Goal: Information Seeking & Learning: Find specific fact

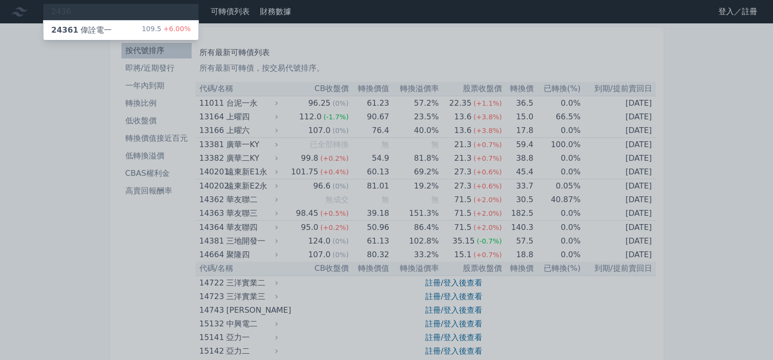
type input "2436"
click at [98, 24] on div "24361 偉詮電一 109.5 +6.00%" at bounding box center [120, 30] width 155 height 20
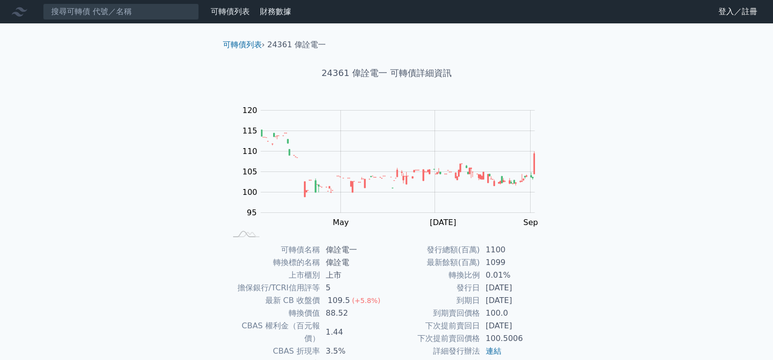
click at [107, 23] on nav "可轉債列表 財務數據 可轉債列表 財務數據 登入／註冊 登入／註冊" at bounding box center [386, 11] width 773 height 23
click at [107, 17] on input at bounding box center [121, 11] width 156 height 17
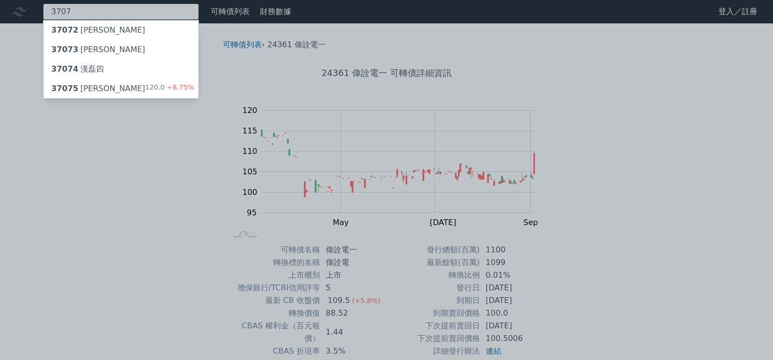
type input "3707"
click at [99, 87] on div "37075 [PERSON_NAME]" at bounding box center [98, 89] width 94 height 12
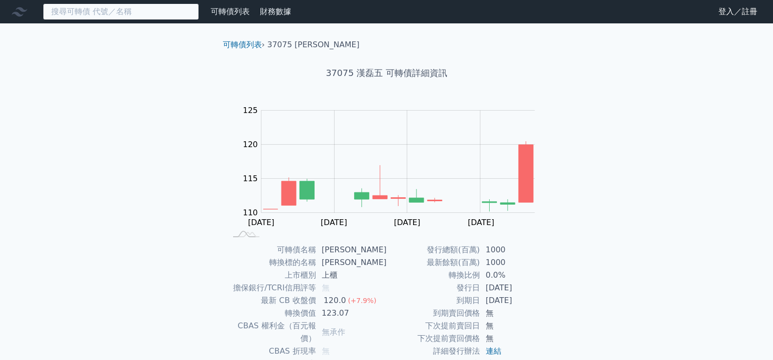
click at [135, 11] on input at bounding box center [121, 11] width 156 height 17
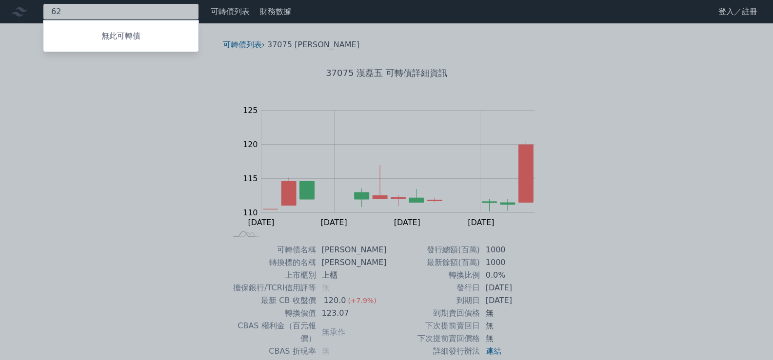
type input "6"
type input "4"
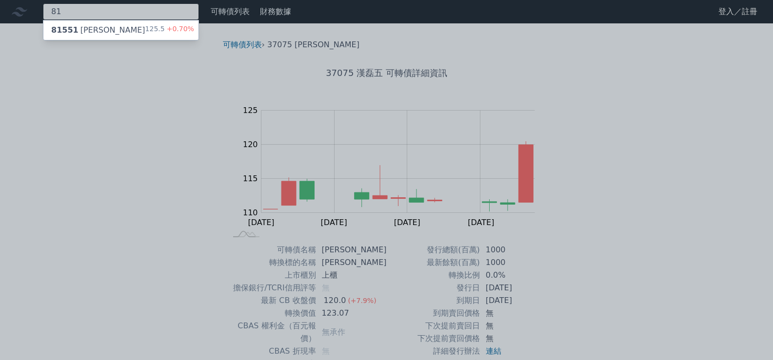
type input "8"
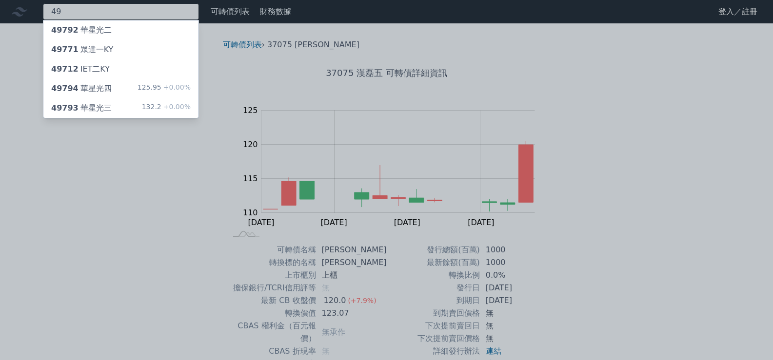
type input "4"
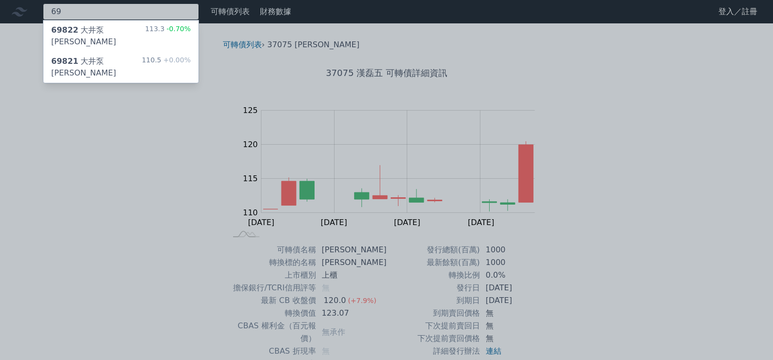
type input "6"
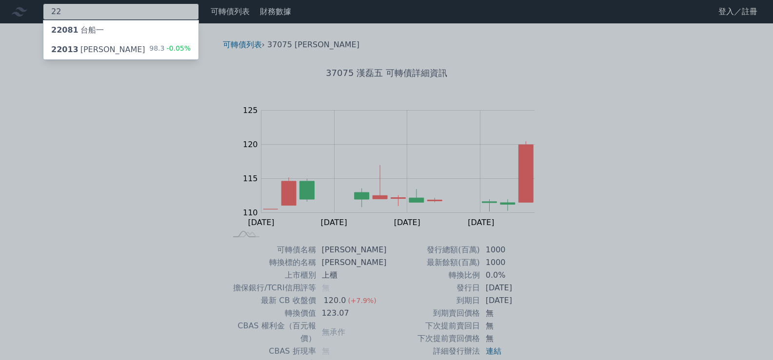
type input "2"
type input "3122"
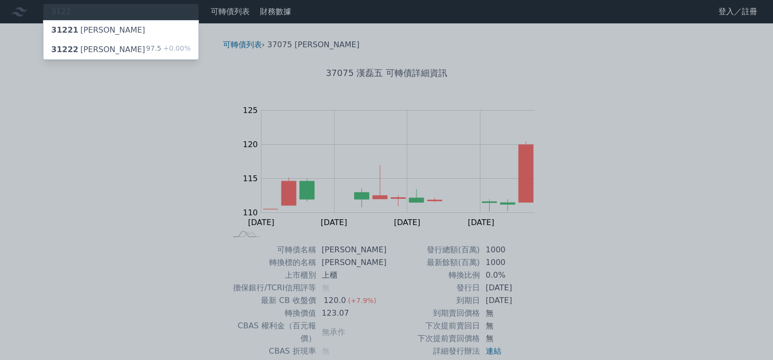
click at [75, 45] on div "31222 [PERSON_NAME]" at bounding box center [98, 50] width 94 height 12
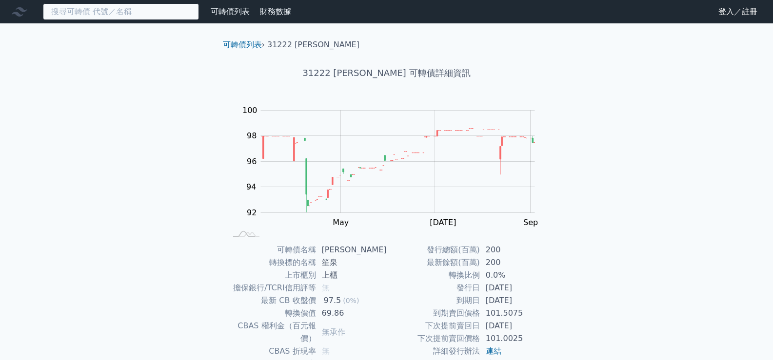
click at [104, 7] on input at bounding box center [121, 11] width 156 height 17
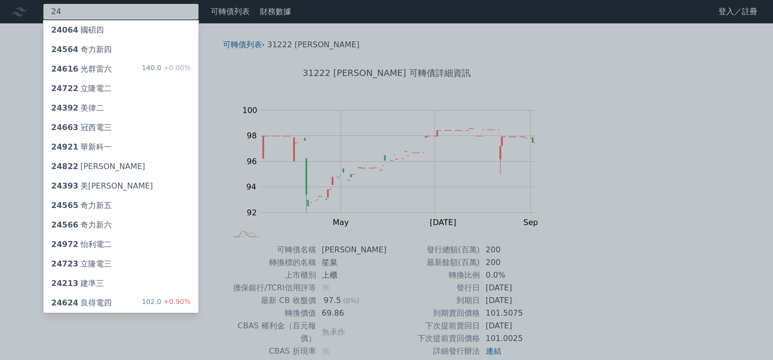
type input "2"
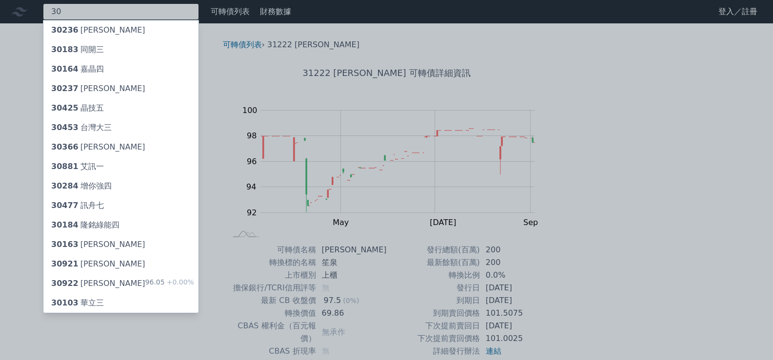
type input "3"
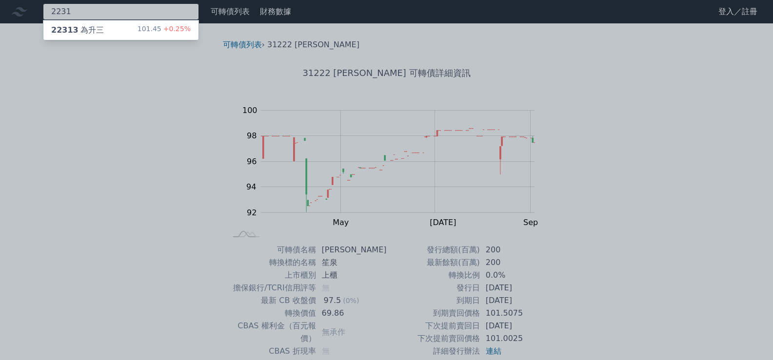
type input "2231"
click at [93, 27] on div "22313 為升三" at bounding box center [77, 30] width 53 height 12
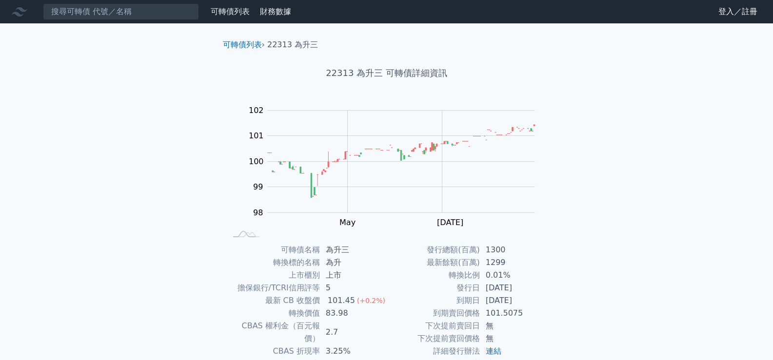
click at [119, 2] on nav "可轉債列表 財務數據 可轉債列表 財務數據 登入／註冊 登入／註冊" at bounding box center [386, 11] width 773 height 23
click at [119, 9] on input at bounding box center [121, 11] width 156 height 17
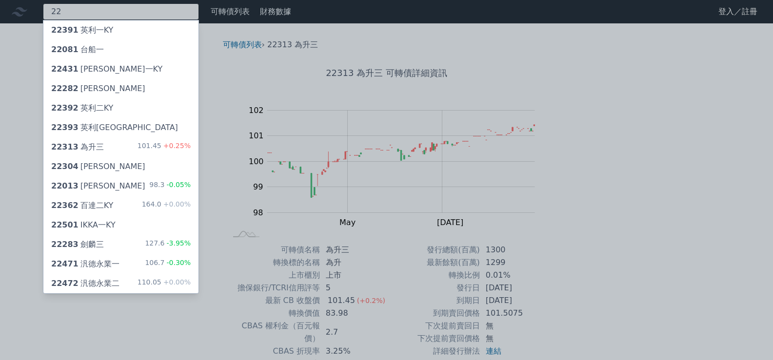
type input "2"
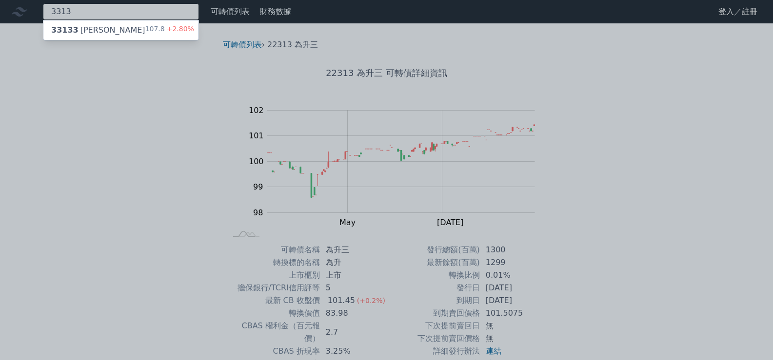
type input "3313"
click at [117, 23] on div "33133 斐成三 107.8 +2.80%" at bounding box center [120, 30] width 155 height 20
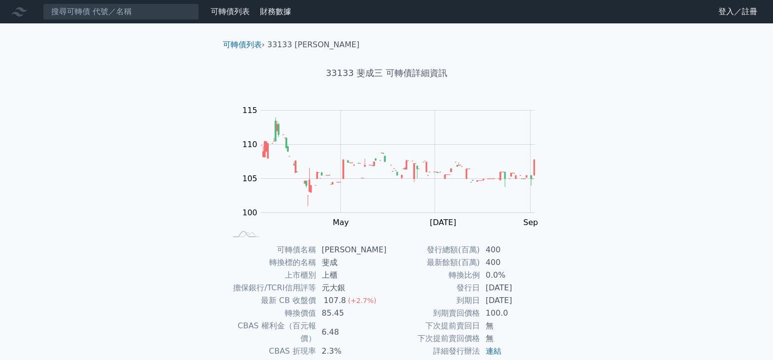
click at [174, 20] on nav "可轉債列表 財務數據 可轉債列表 財務數據 登入／註冊 登入／註冊" at bounding box center [386, 11] width 773 height 23
click at [175, 15] on input at bounding box center [121, 11] width 156 height 17
type input "2"
type input "8"
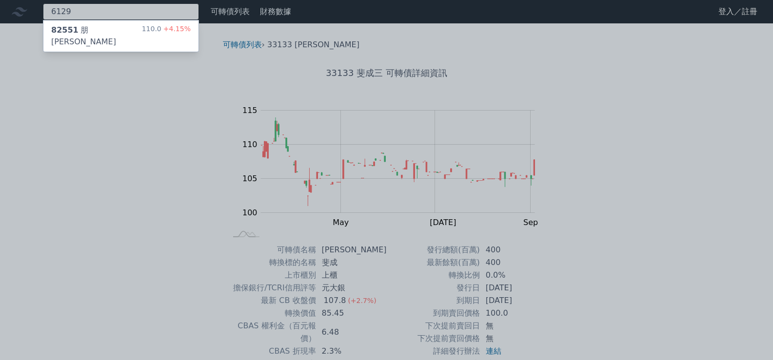
type input "6129"
click at [139, 31] on div "82551 朋程一 110.0 +4.15%" at bounding box center [120, 35] width 155 height 31
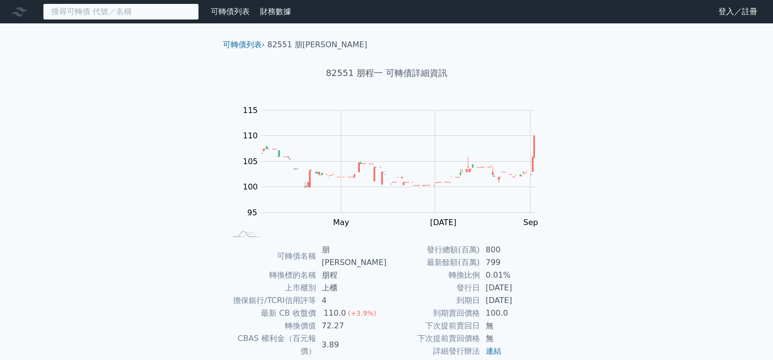
click at [130, 16] on input at bounding box center [121, 11] width 156 height 17
click at [128, 16] on input "6129" at bounding box center [121, 11] width 156 height 17
click at [52, 56] on div "6129 可轉債列表 財務數據 可轉債列表 財務數據 登入／註冊 登入／註冊 可轉債列表 › 82551 朋程一 82551 朋程一 可轉債詳細資訊 Zoom…" at bounding box center [386, 238] width 773 height 477
click at [84, 16] on div "6129" at bounding box center [121, 11] width 156 height 17
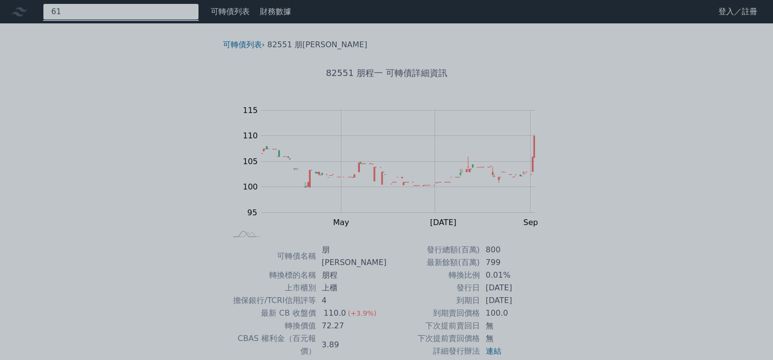
type input "6"
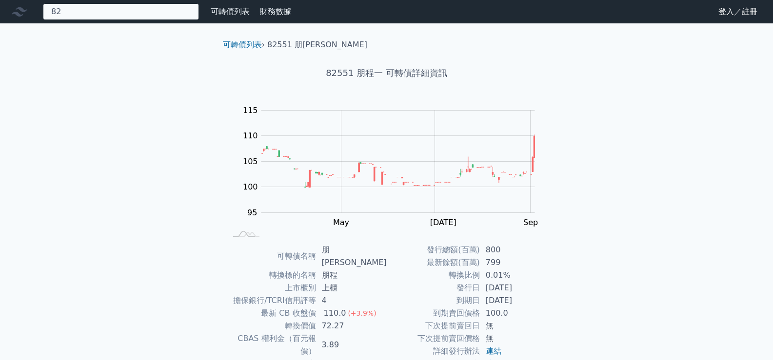
type input "8"
click at [256, 14] on div "財務數據" at bounding box center [275, 12] width 39 height 12
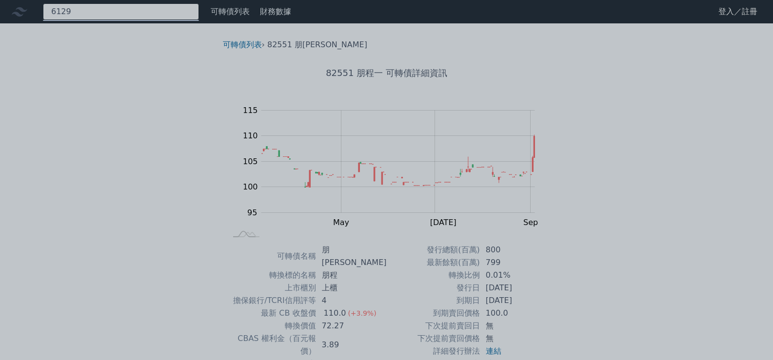
click at [178, 15] on div "6129" at bounding box center [121, 11] width 156 height 17
click at [148, 15] on div at bounding box center [386, 180] width 773 height 360
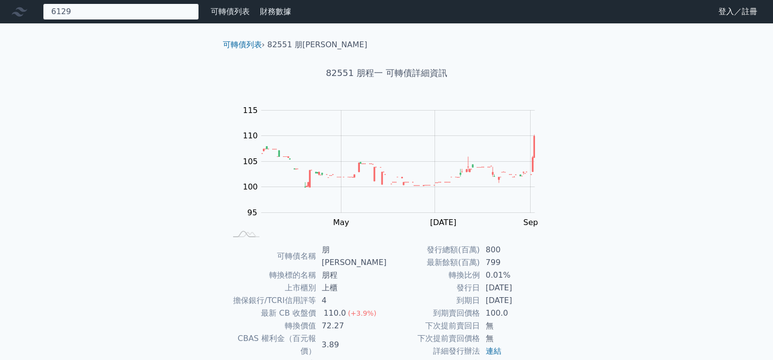
click at [148, 15] on div "6129" at bounding box center [121, 11] width 156 height 17
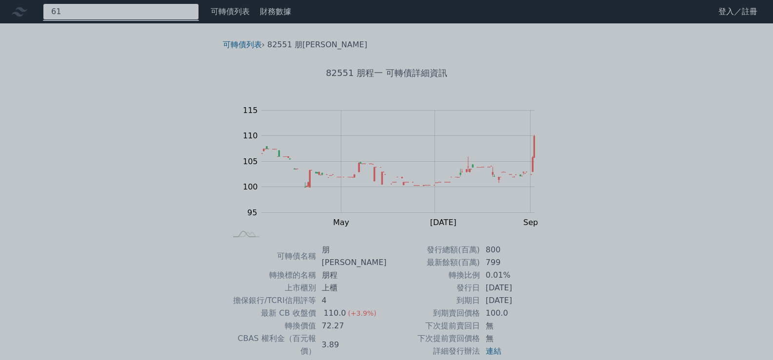
type input "6"
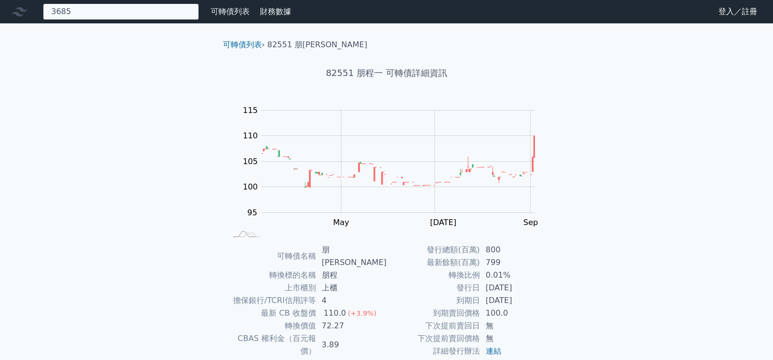
click at [148, 15] on input "3685" at bounding box center [121, 11] width 156 height 17
type input "3"
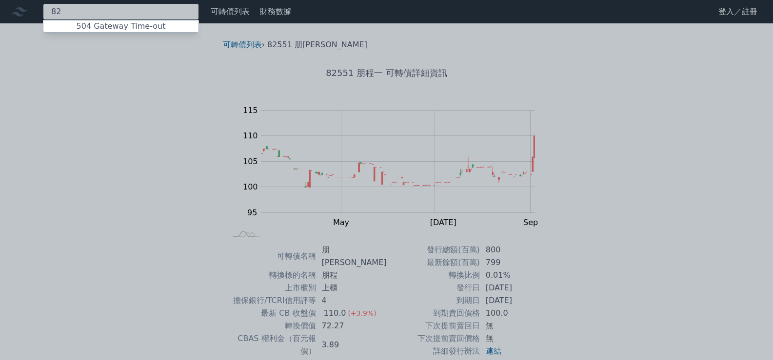
type input "8"
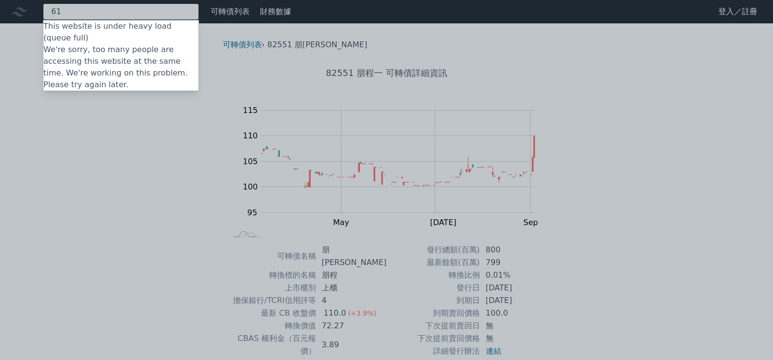
type input "6"
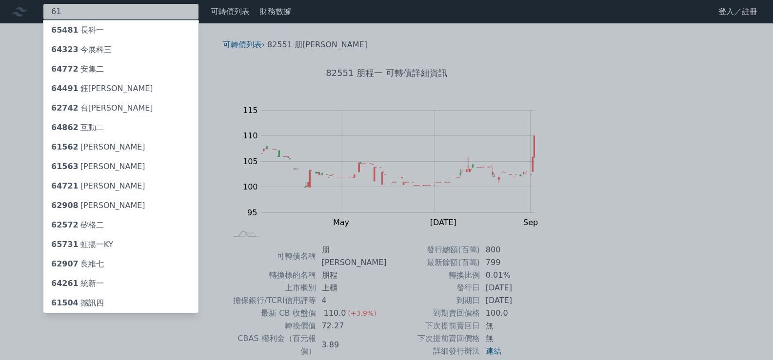
type input "6"
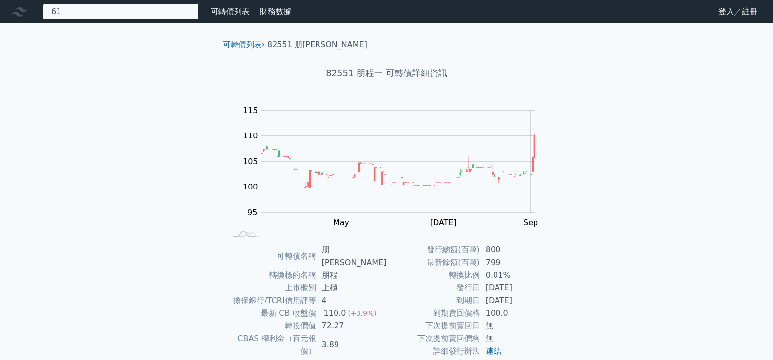
type input "6"
type input "3"
type input "6"
click at [88, 126] on div "3685 可轉債列表 財務數據 可轉債列表 財務數據 登入／註冊 登入／註冊 可轉債列表 › 82551 朋程一 82551 朋程一 可轉債詳細資訊 Zoom…" at bounding box center [386, 238] width 773 height 477
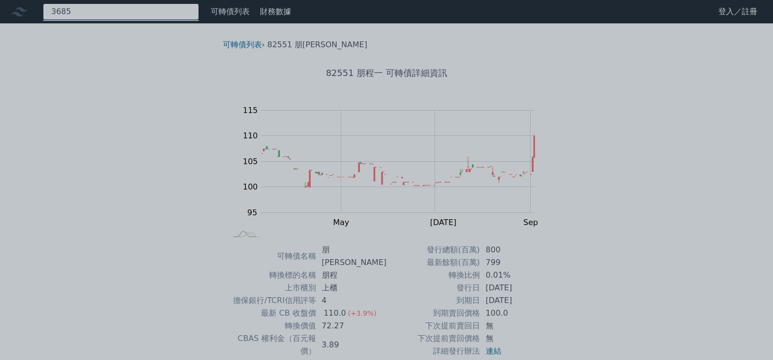
click at [126, 20] on div "3685" at bounding box center [121, 11] width 156 height 17
click at [127, 14] on div at bounding box center [386, 180] width 773 height 360
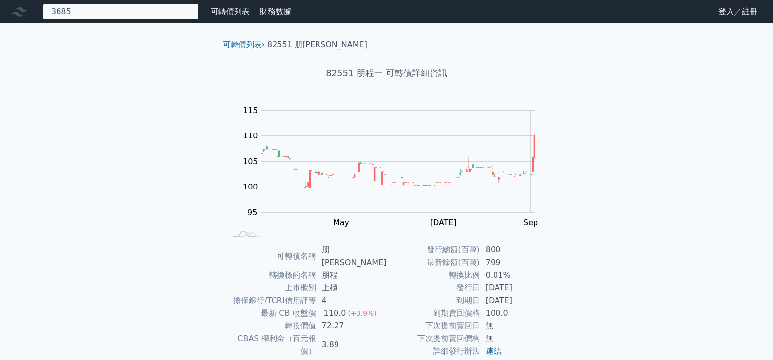
click at [127, 14] on div "3685 504 Gateway Time-out 504 Gateway Time-out" at bounding box center [121, 11] width 156 height 17
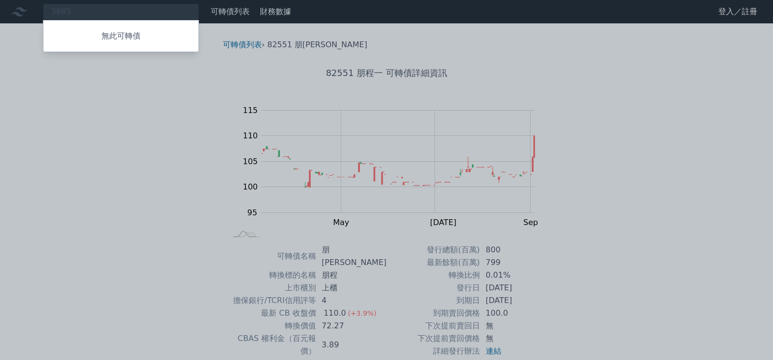
click at [178, 224] on div at bounding box center [386, 180] width 773 height 360
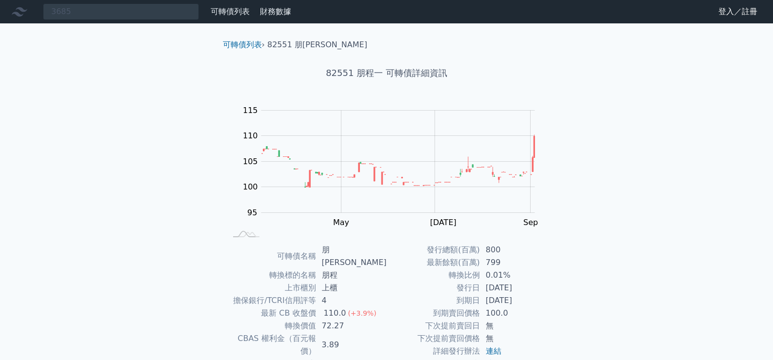
click at [136, 24] on div "3685 無此可轉債 可轉債列表 財務數據 可轉債列表 財務數據 登入／註冊 登入／註冊 可轉債列表 › 82551 朋程一 82551 朋程一 可轉債詳細資…" at bounding box center [386, 238] width 773 height 477
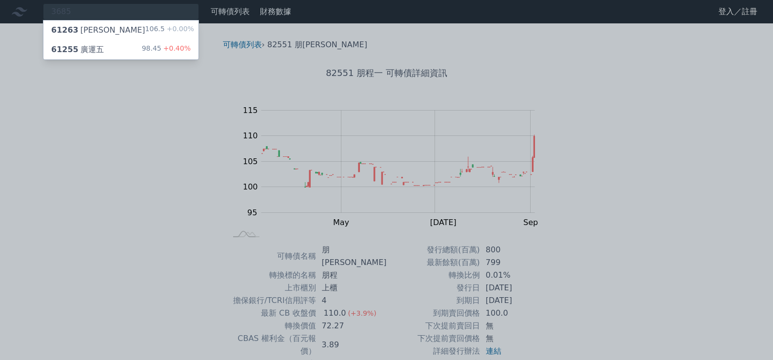
click at [136, 14] on div at bounding box center [386, 180] width 773 height 360
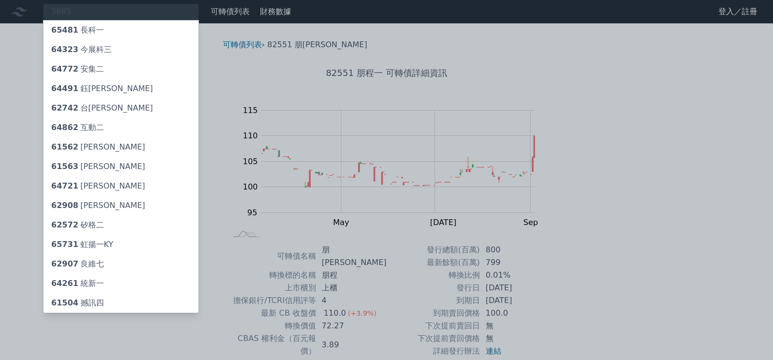
click at [136, 13] on div at bounding box center [386, 180] width 773 height 360
click at [136, 13] on div "3685 65481 長科一 64323 今展科三 64772 安集二 64491 鈺邦一 62742 台燿二 64862 互動二 61562 [PERSON…" at bounding box center [121, 11] width 156 height 17
type input "3"
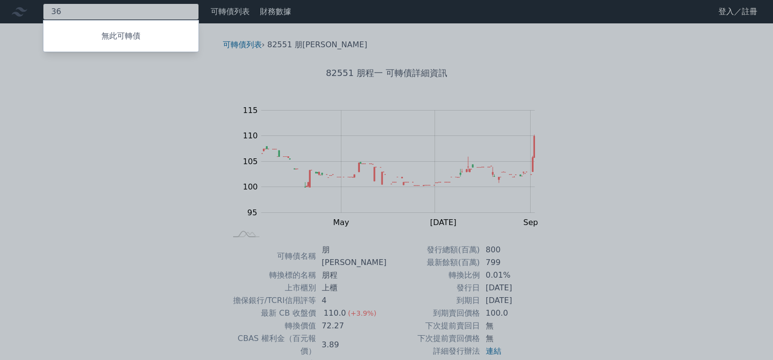
type input "3"
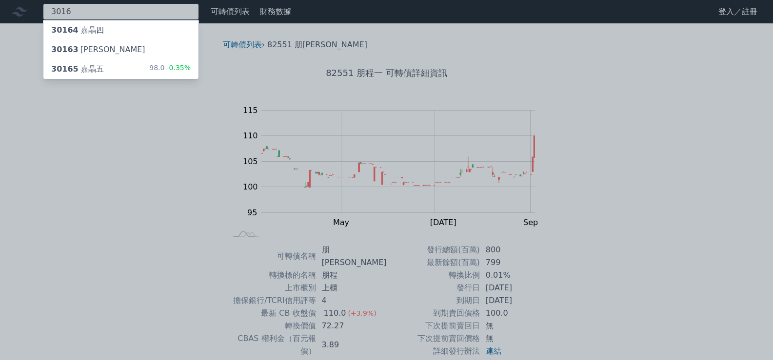
type input "3016"
click at [99, 61] on div "30165 嘉晶五 98.0 -0.35%" at bounding box center [120, 70] width 155 height 20
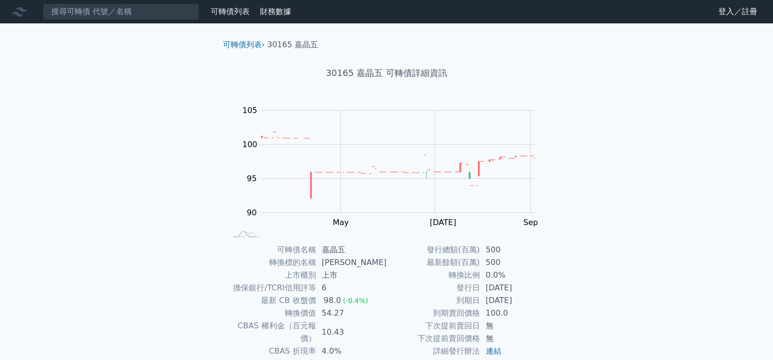
click at [95, 21] on nav "可轉債列表 財務數據 可轉債列表 財務數據 登入／註冊 登入／註冊" at bounding box center [386, 11] width 773 height 23
click at [101, 17] on input at bounding box center [121, 11] width 156 height 17
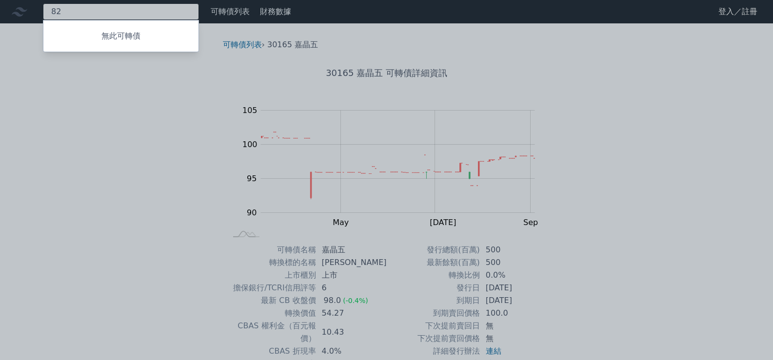
type input "8"
type input "2"
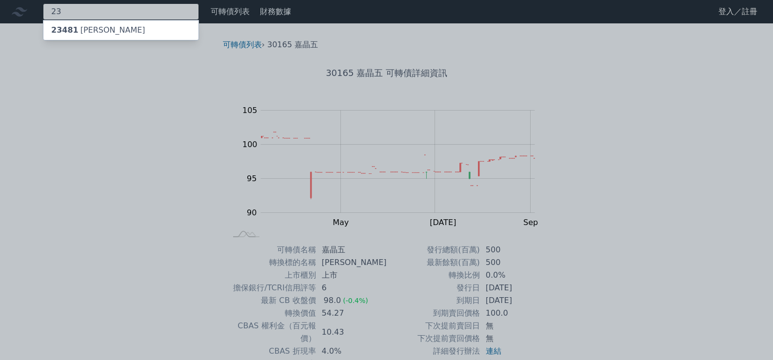
type input "2"
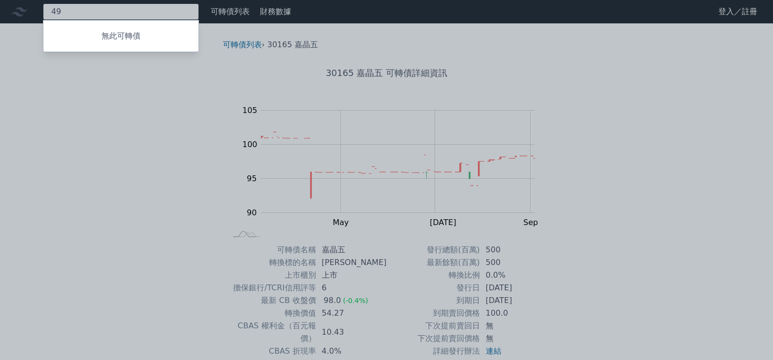
type input "4"
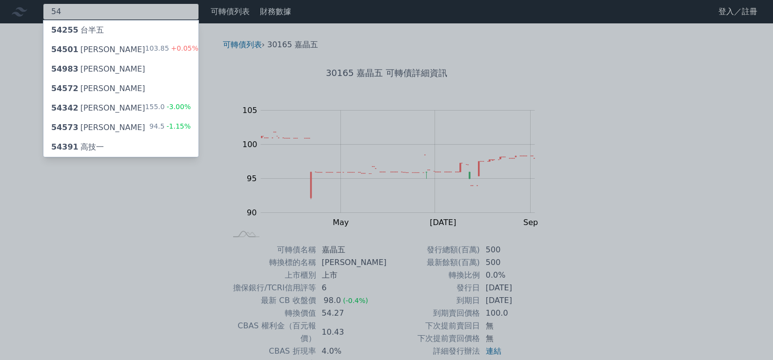
type input "5"
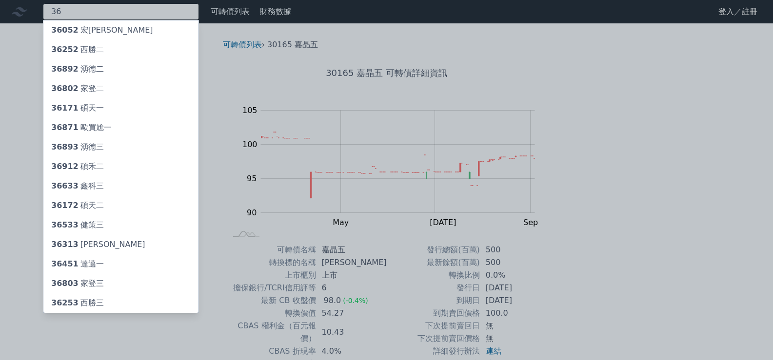
type input "3"
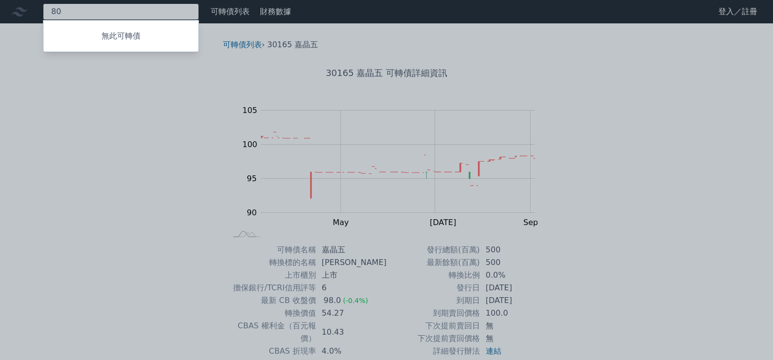
type input "8"
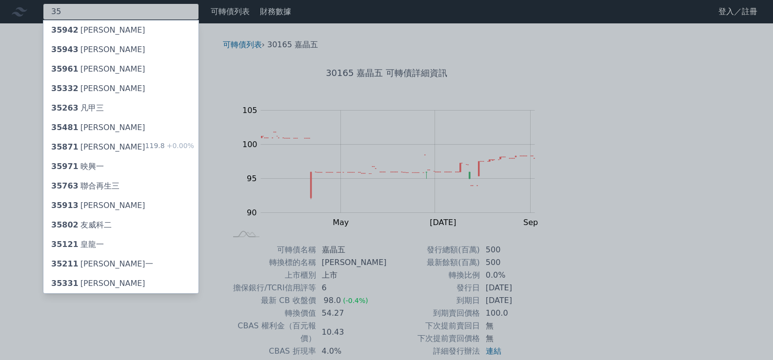
type input "3"
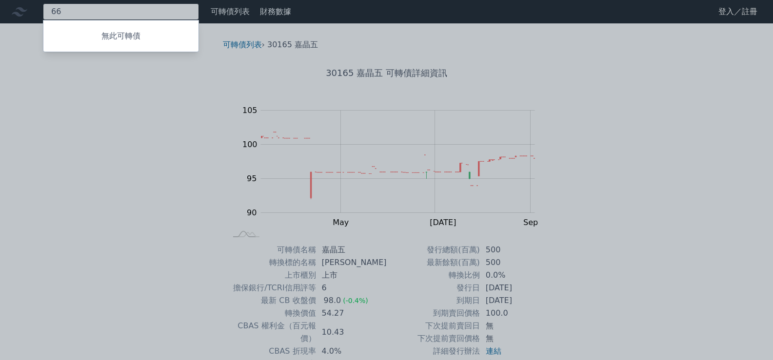
type input "6"
type input "3"
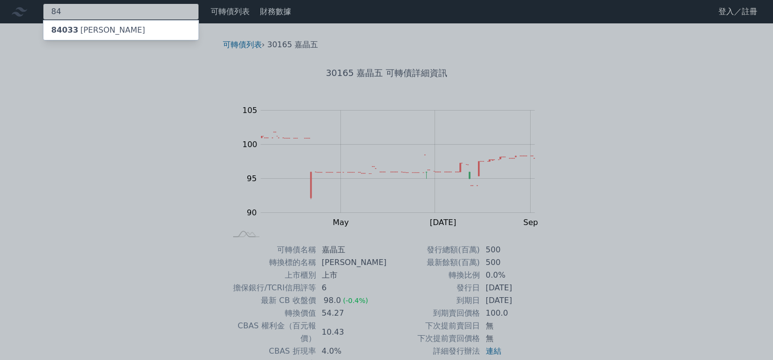
type input "8"
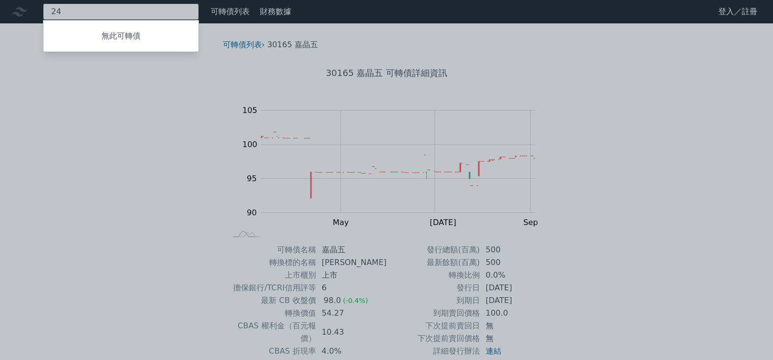
type input "2"
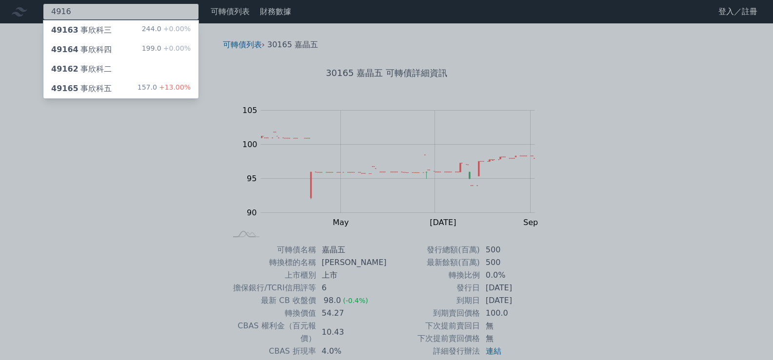
type input "4916"
click at [105, 32] on div "49163 事欣科三" at bounding box center [81, 30] width 60 height 12
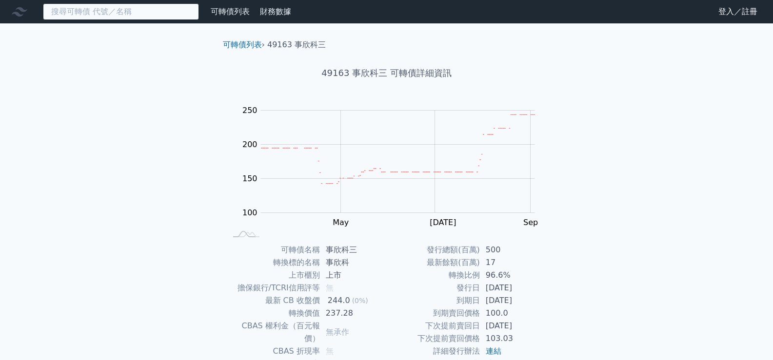
click at [121, 16] on input at bounding box center [121, 11] width 156 height 17
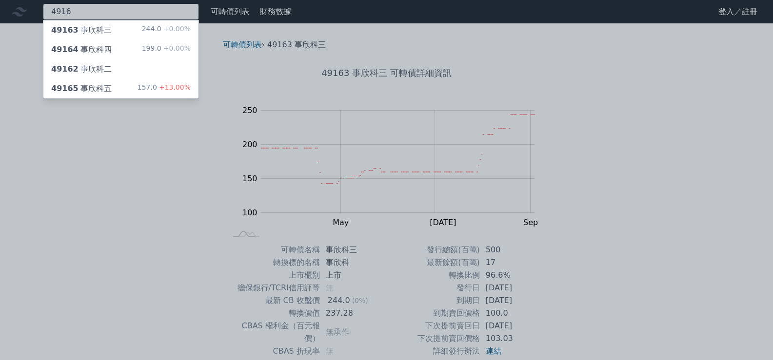
type input "4916"
click at [111, 40] on div "49164 事欣科四 199.0 +0.00%" at bounding box center [120, 50] width 155 height 20
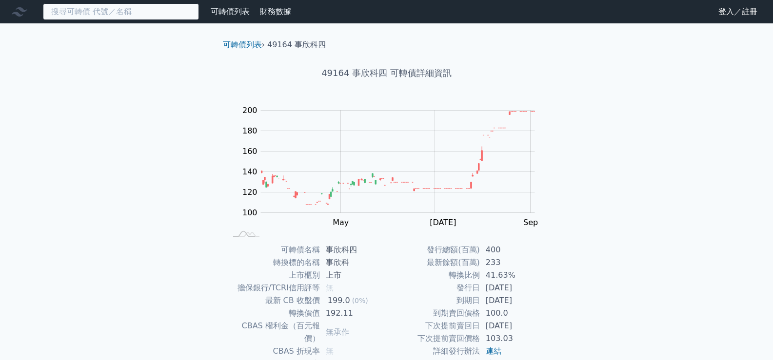
click at [76, 18] on input at bounding box center [121, 11] width 156 height 17
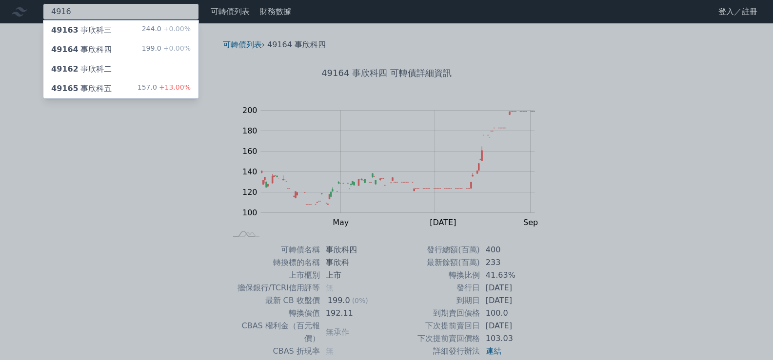
type input "4916"
click at [82, 81] on div "49165 事欣科五 157.0 +13.00%" at bounding box center [120, 89] width 155 height 20
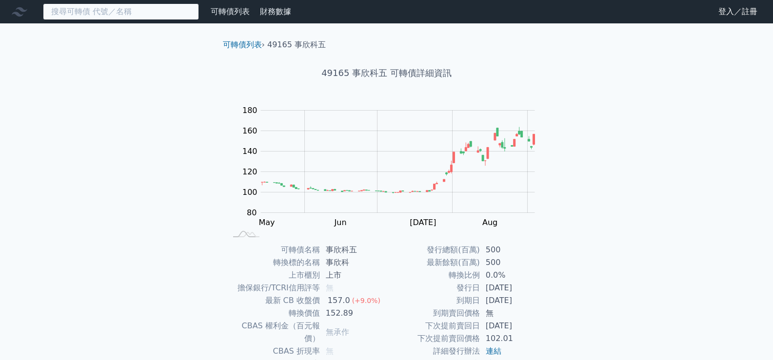
click at [83, 6] on input at bounding box center [121, 11] width 156 height 17
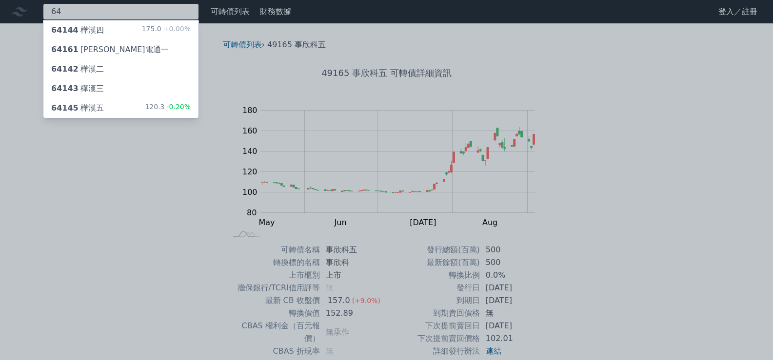
type input "6"
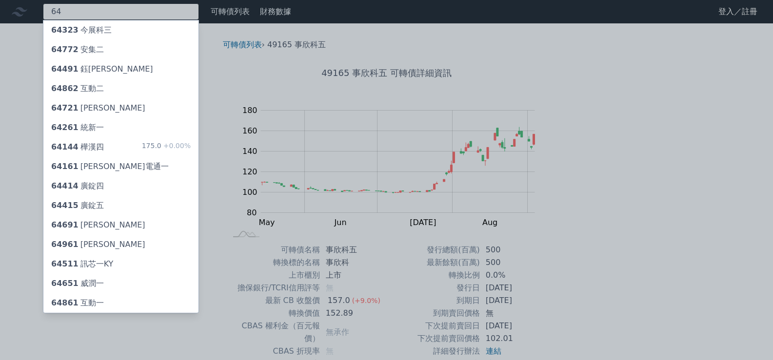
type input "6"
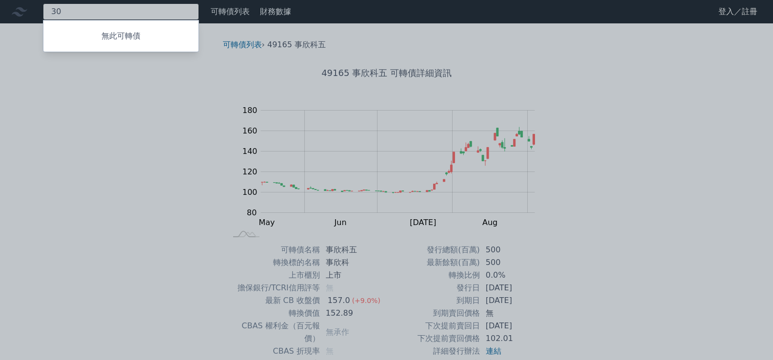
type input "3"
type input "4"
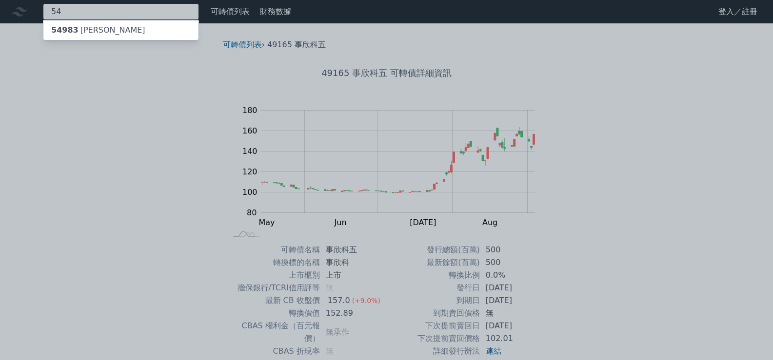
type input "5"
type input "6"
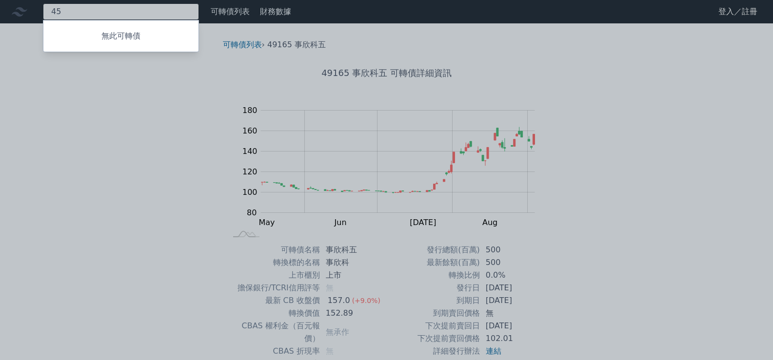
type input "4"
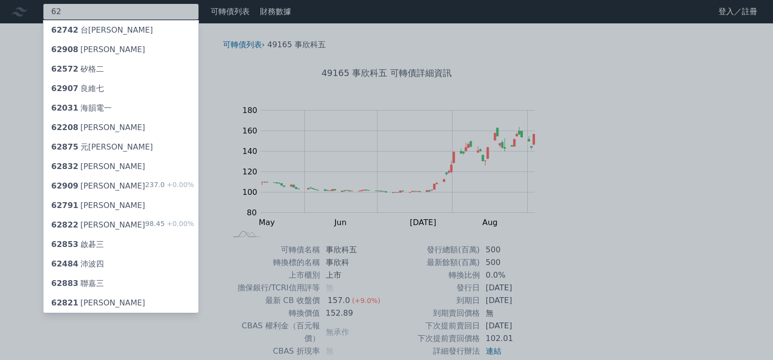
type input "6"
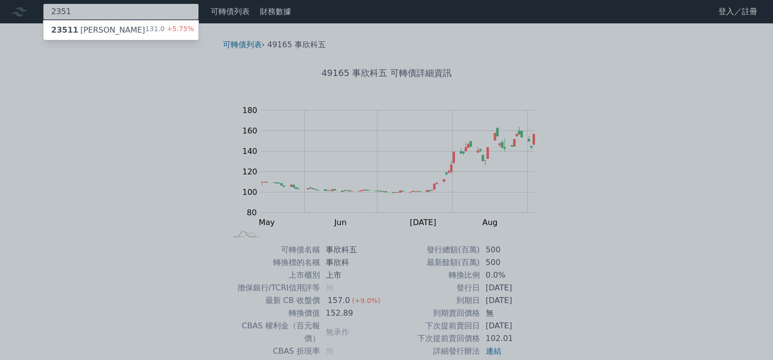
type input "2351"
click at [87, 33] on div "23511 [PERSON_NAME]" at bounding box center [98, 30] width 94 height 12
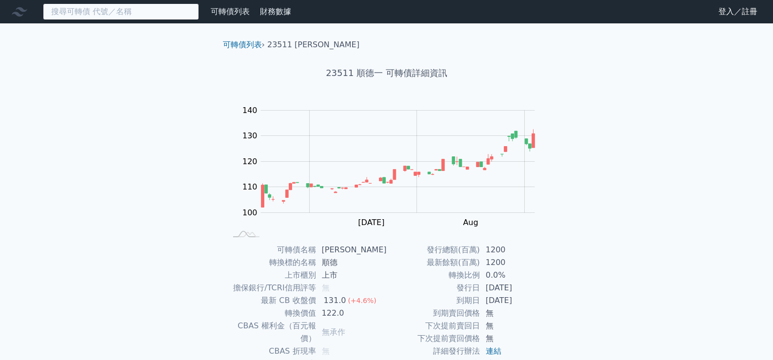
click at [130, 17] on input at bounding box center [121, 11] width 156 height 17
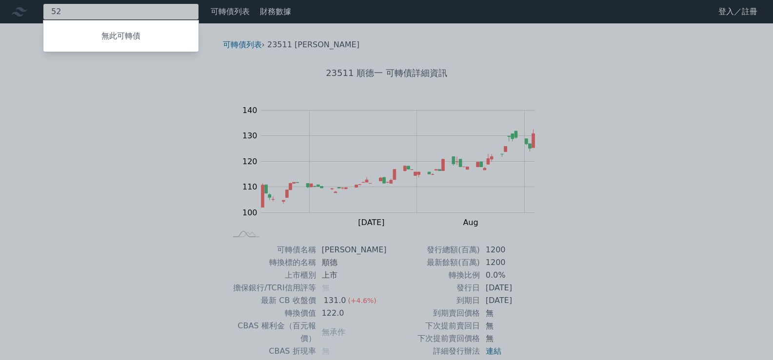
type input "5"
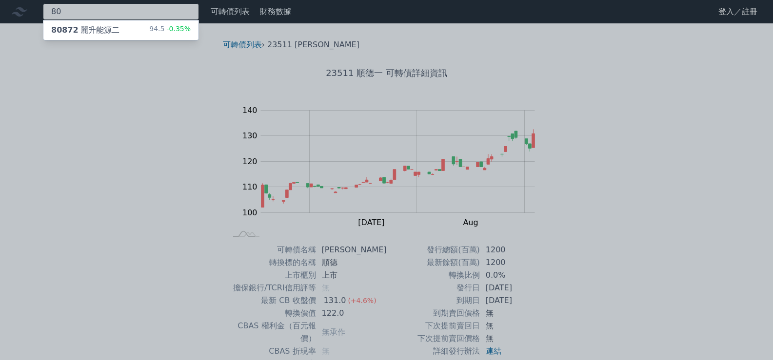
type input "8"
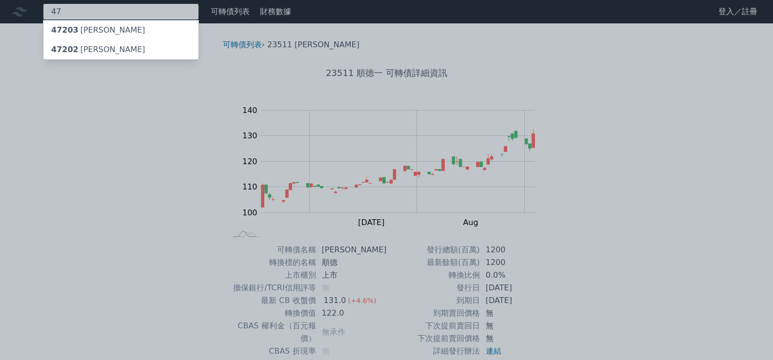
type input "4"
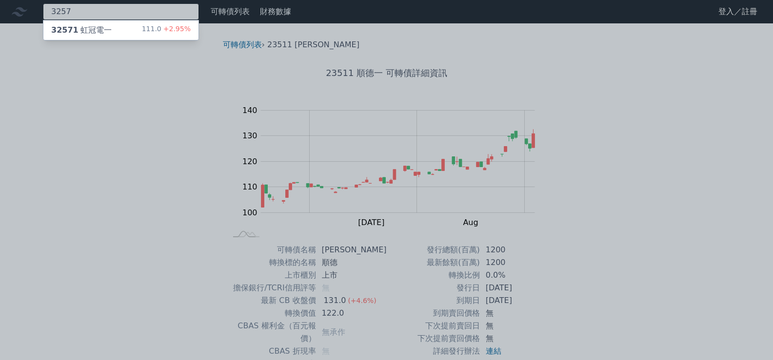
type input "3257"
click at [116, 25] on div "32571 虹冠電一 111.0 +2.95%" at bounding box center [120, 30] width 155 height 20
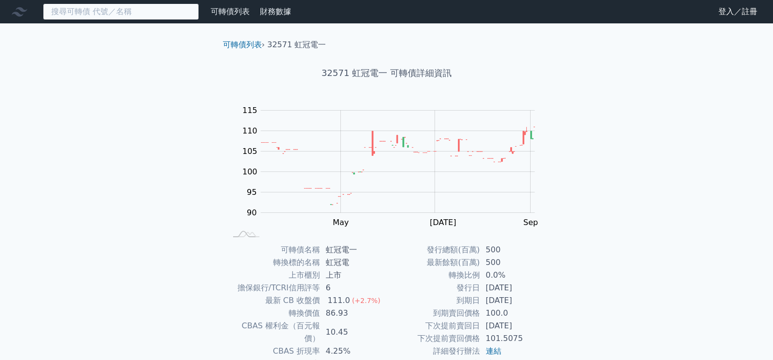
click at [142, 15] on input at bounding box center [121, 11] width 156 height 17
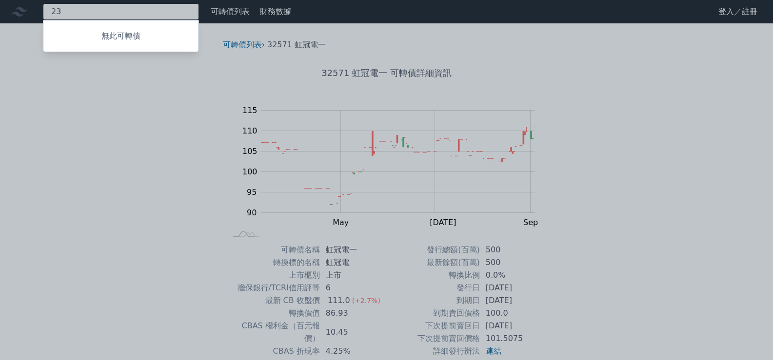
type input "2"
type input "8"
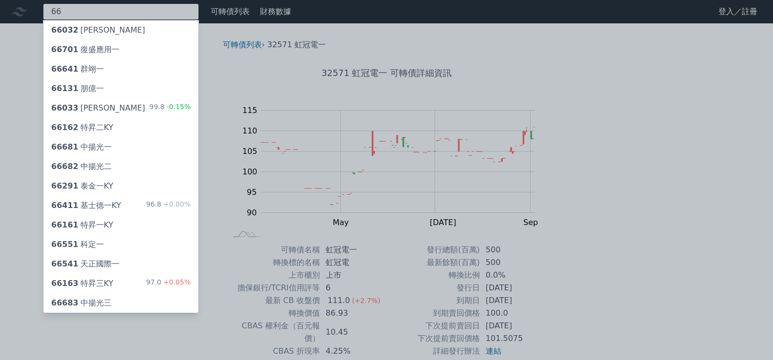
type input "6"
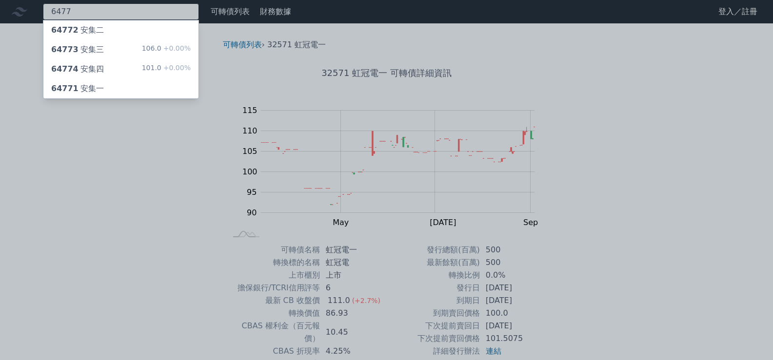
type input "6477"
click at [109, 43] on div "64773 安集三 106.0 +0.00%" at bounding box center [120, 50] width 155 height 20
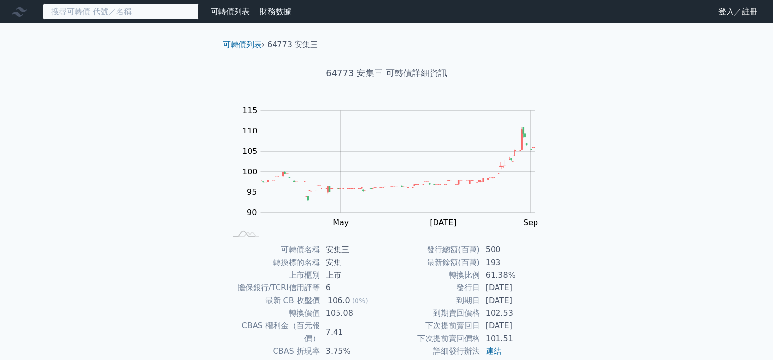
click at [136, 16] on input at bounding box center [121, 11] width 156 height 17
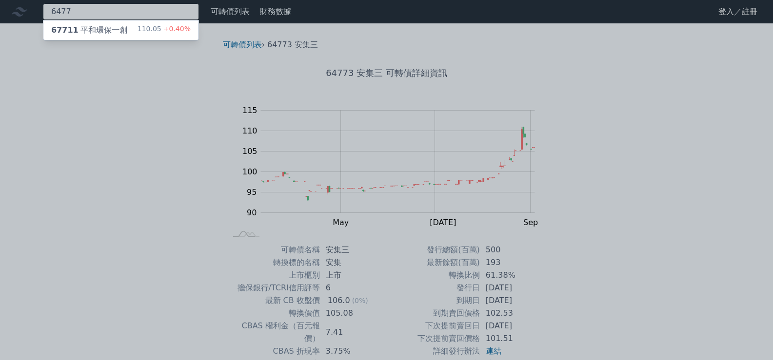
type input "6477"
click at [137, 14] on div at bounding box center [386, 180] width 773 height 360
click at [117, 14] on div "6477 67711 平和環保一創 110.05 +0.40%" at bounding box center [121, 11] width 156 height 17
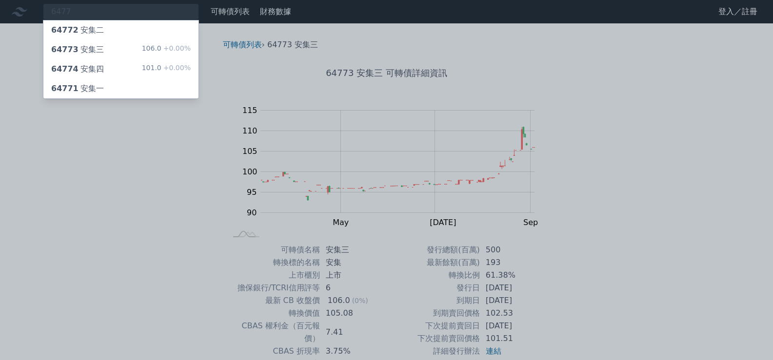
click at [99, 61] on div "64774 安集四 101.0 +0.00%" at bounding box center [120, 70] width 155 height 20
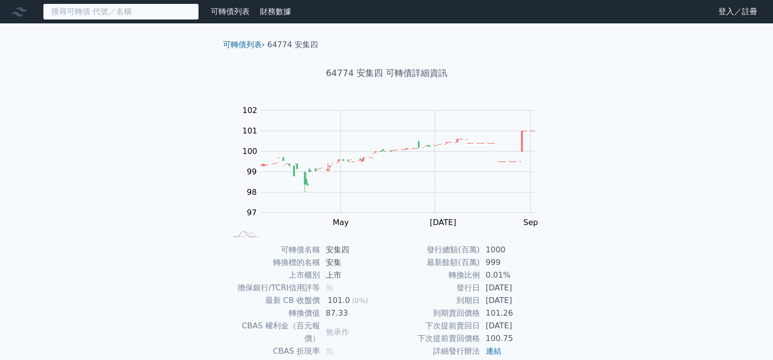
click at [91, 14] on input at bounding box center [121, 11] width 156 height 17
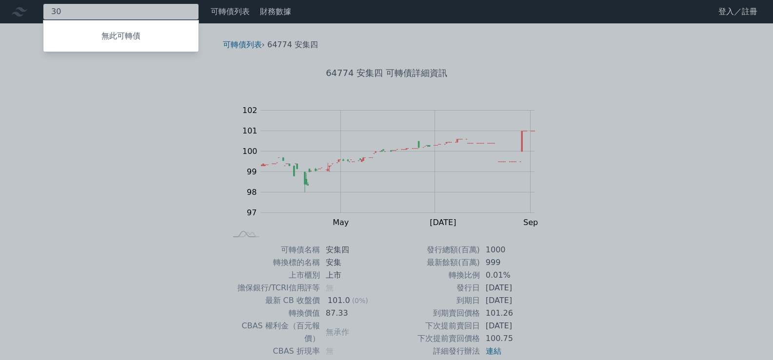
type input "3"
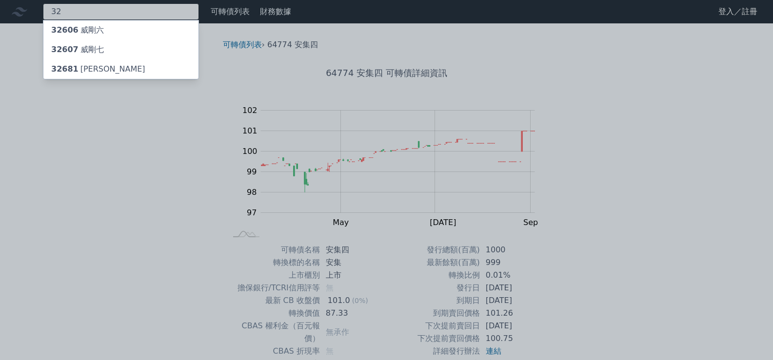
type input "3"
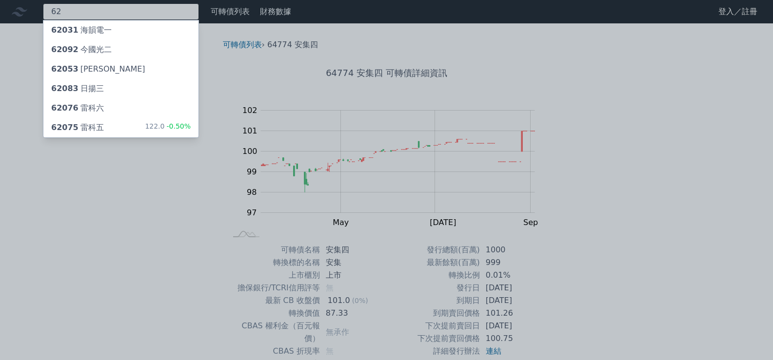
type input "6"
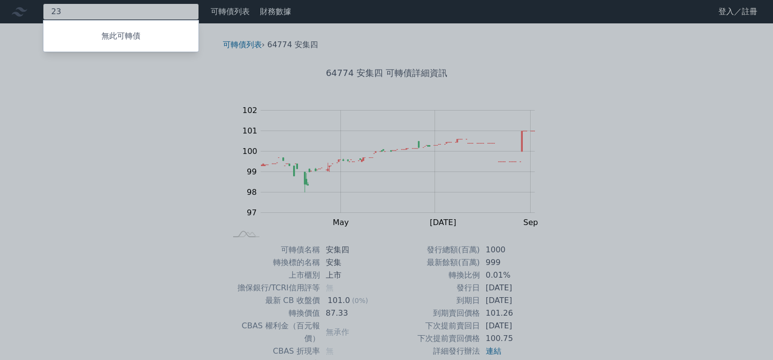
type input "2"
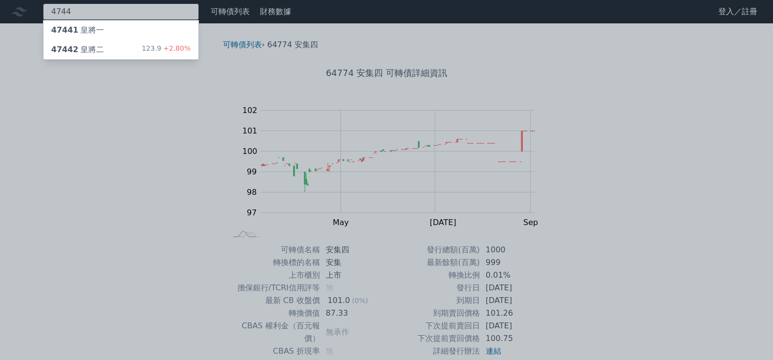
type input "4744"
click at [83, 44] on div "47442 皇將二" at bounding box center [77, 50] width 53 height 12
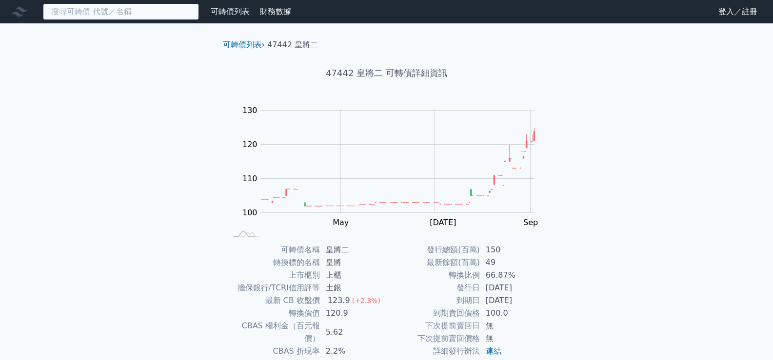
click at [103, 11] on input at bounding box center [121, 11] width 156 height 17
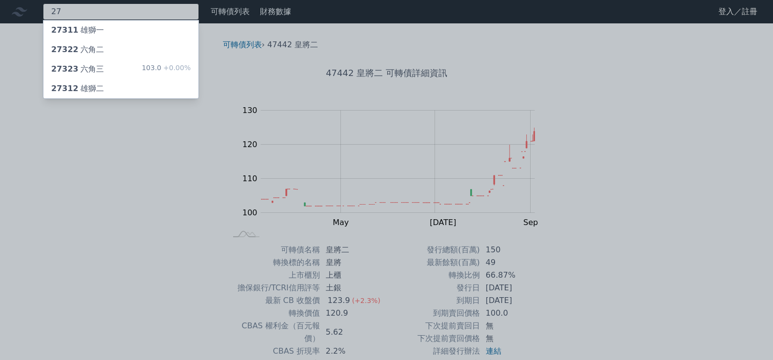
type input "2"
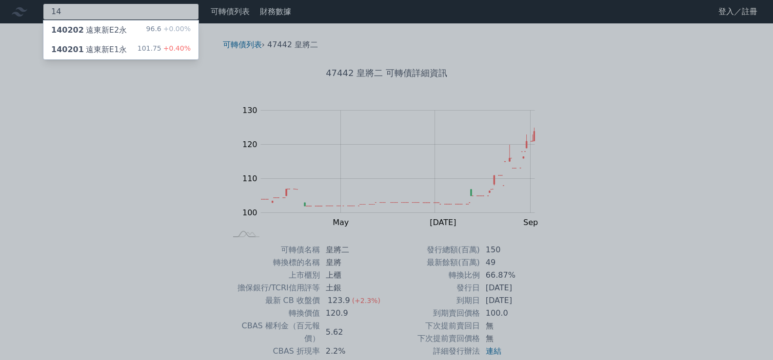
type input "1"
type input "2"
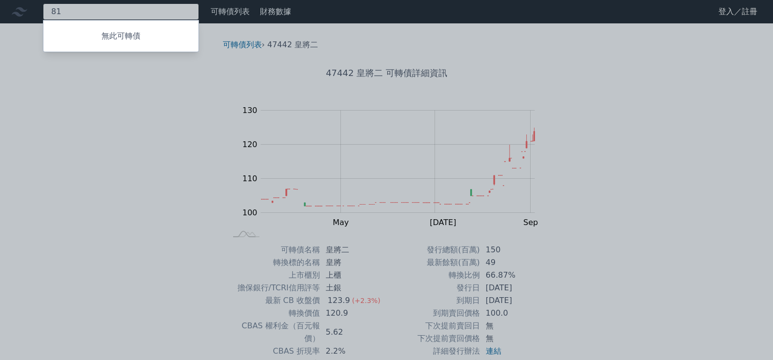
type input "8"
type input "6"
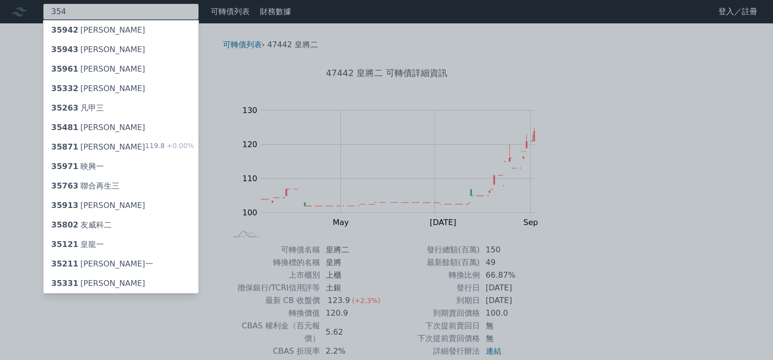
type input "3545"
